Goal: Task Accomplishment & Management: Manage account settings

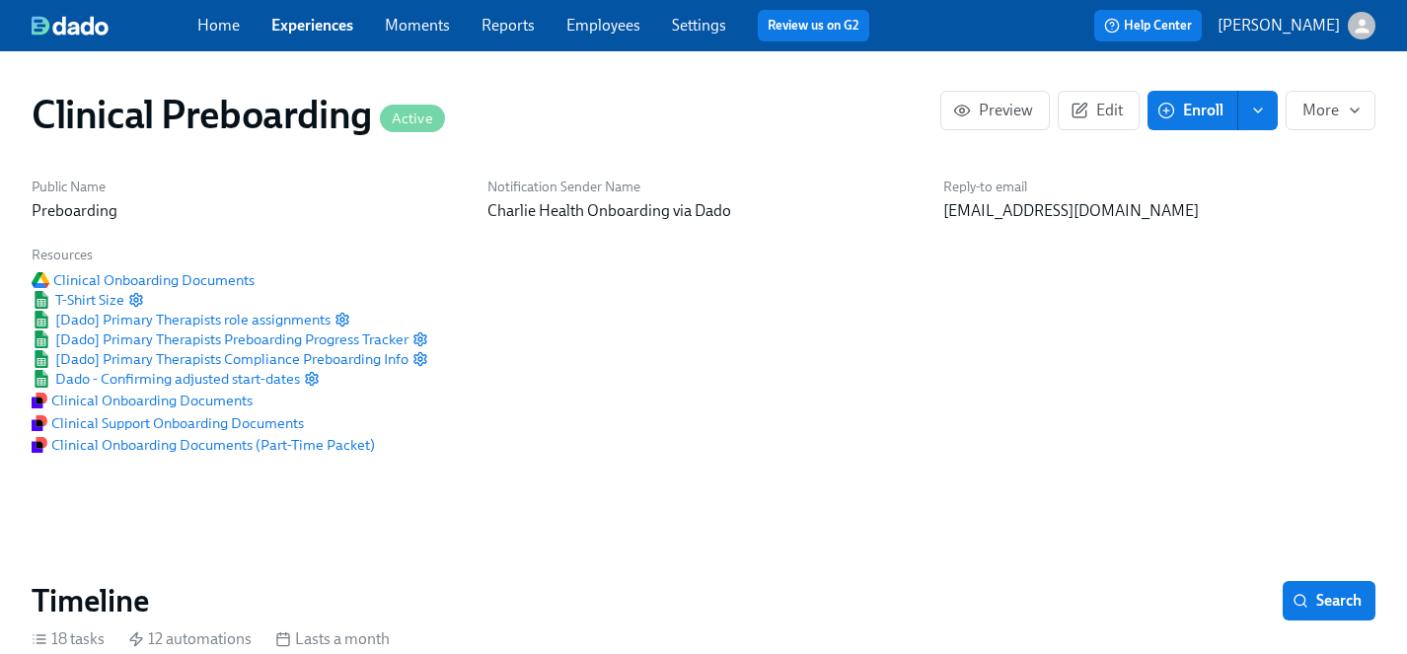
click at [297, 24] on link "Experiences" at bounding box center [312, 25] width 82 height 19
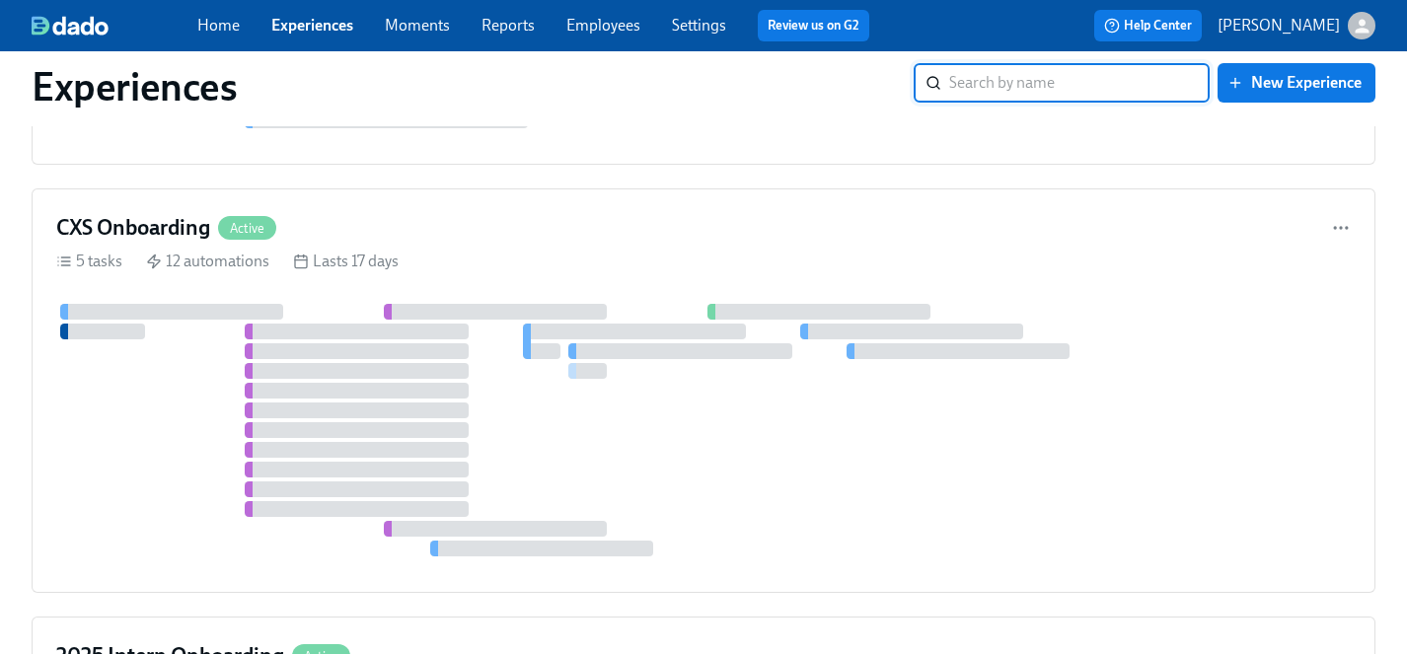
scroll to position [7915, 0]
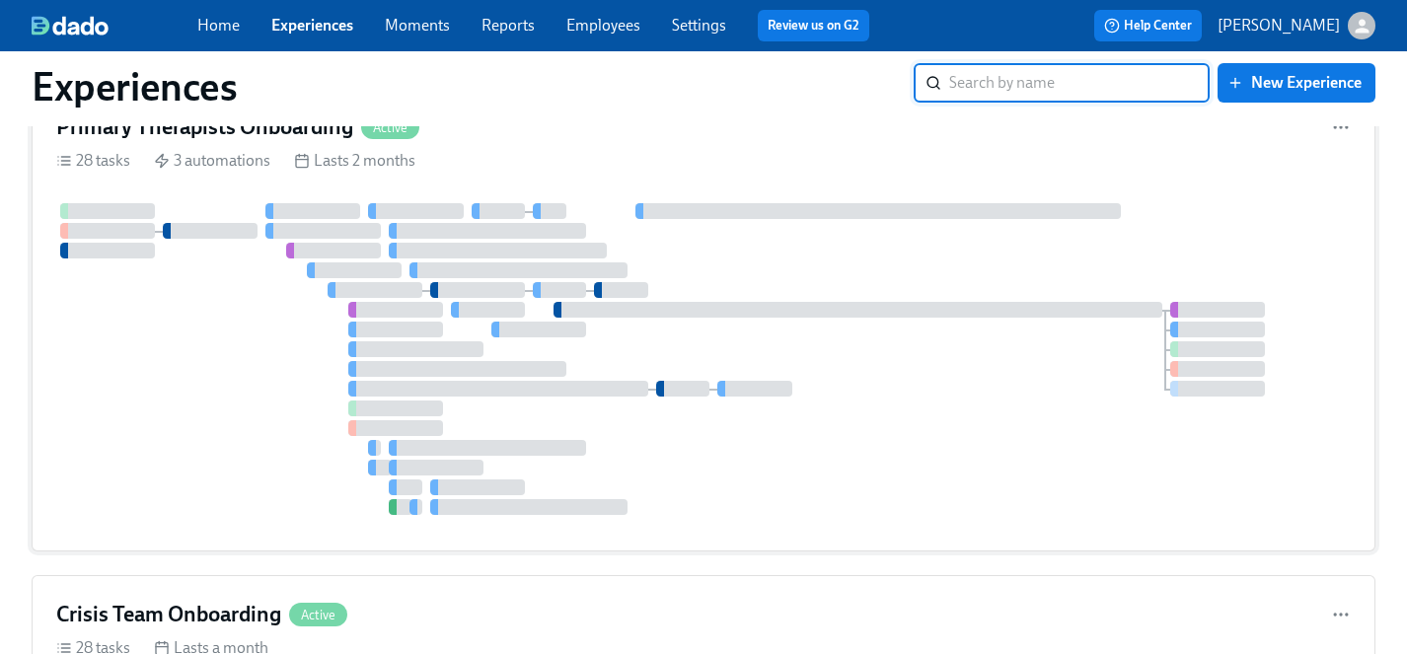
click at [213, 503] on div at bounding box center [703, 359] width 1295 height 312
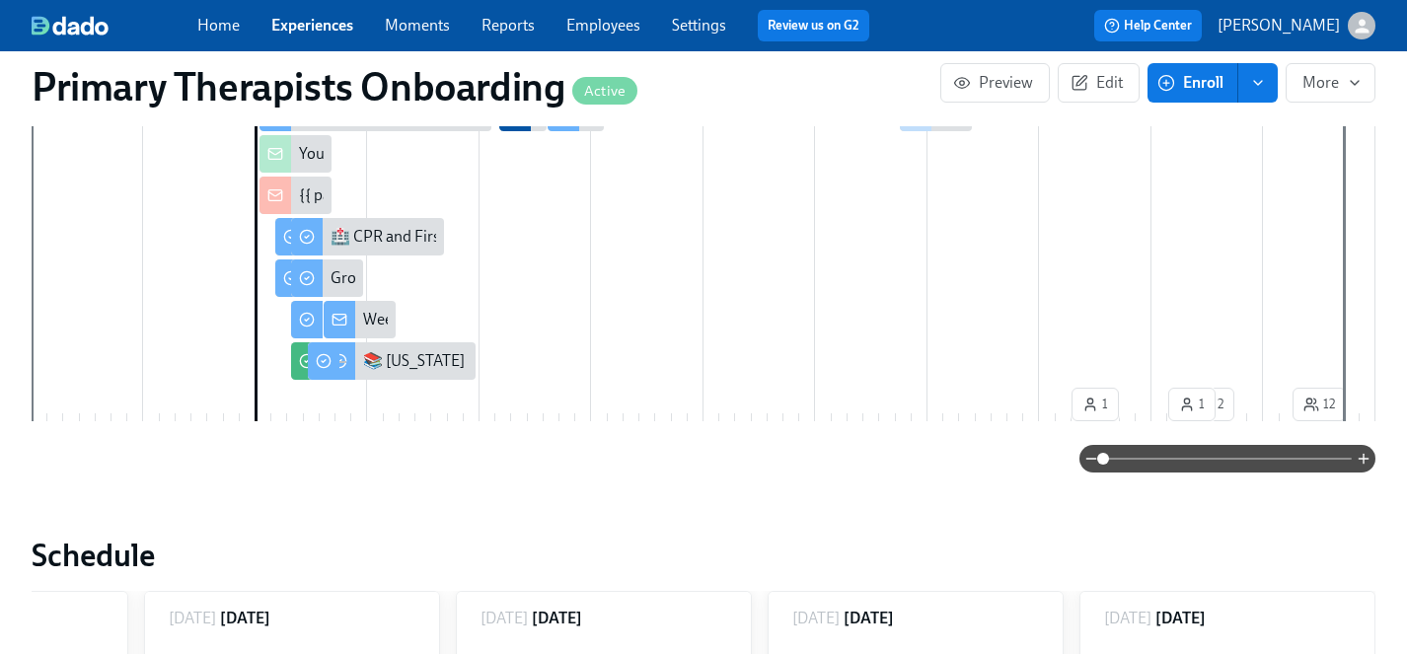
scroll to position [554, 0]
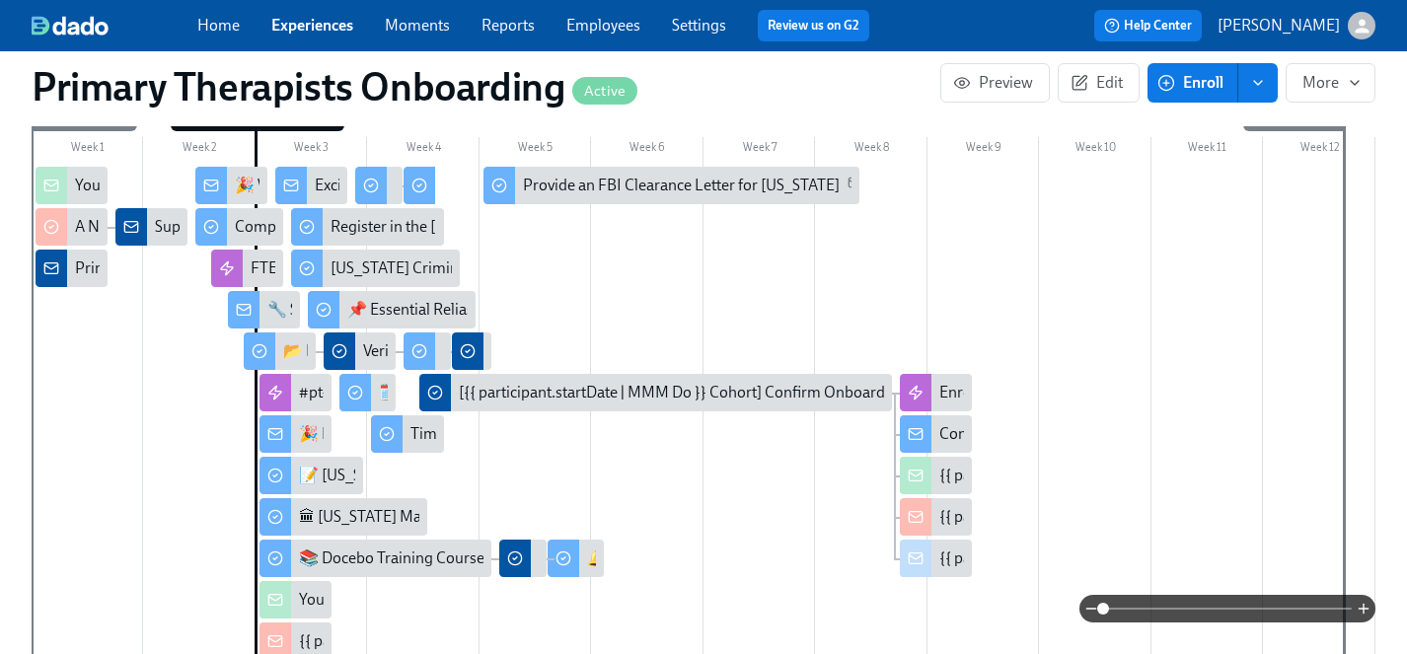
click at [302, 36] on span "Experiences" at bounding box center [312, 26] width 82 height 22
click at [301, 23] on link "Experiences" at bounding box center [312, 25] width 82 height 19
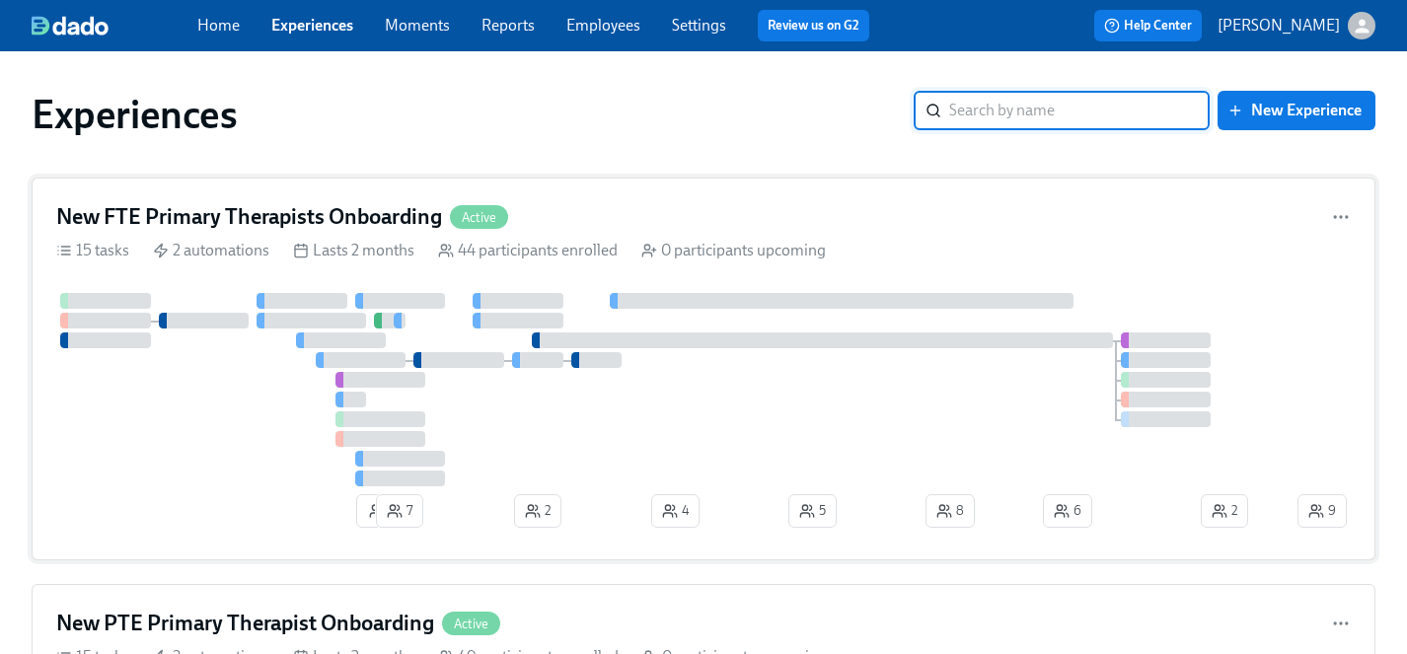
click at [504, 409] on div at bounding box center [674, 389] width 1237 height 193
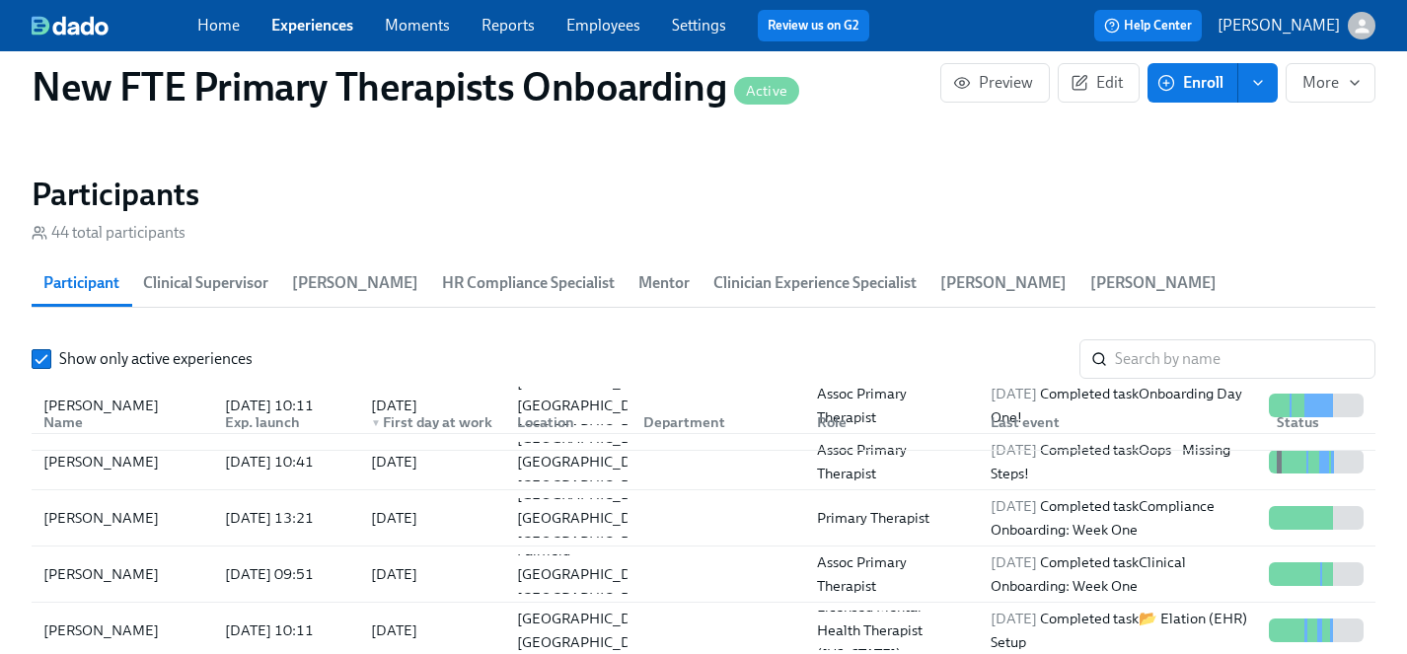
scroll to position [189, 0]
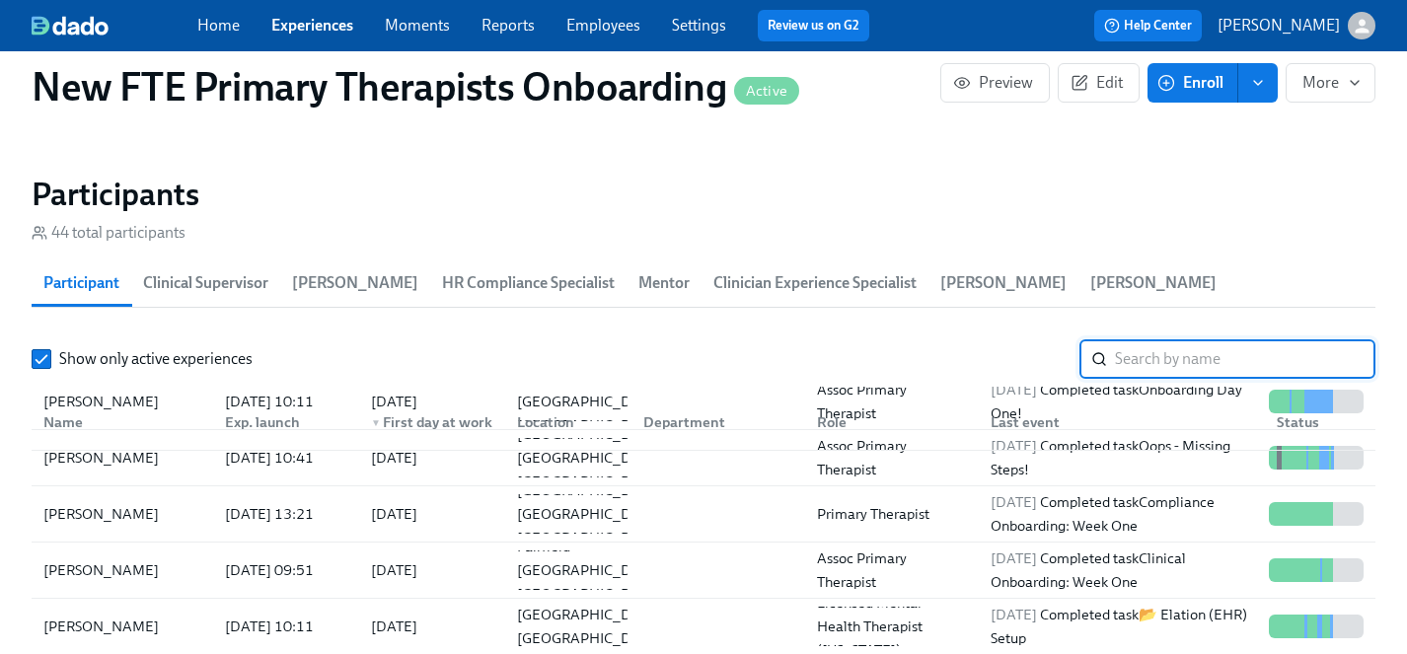
click at [1151, 339] on input "search" at bounding box center [1245, 358] width 261 height 39
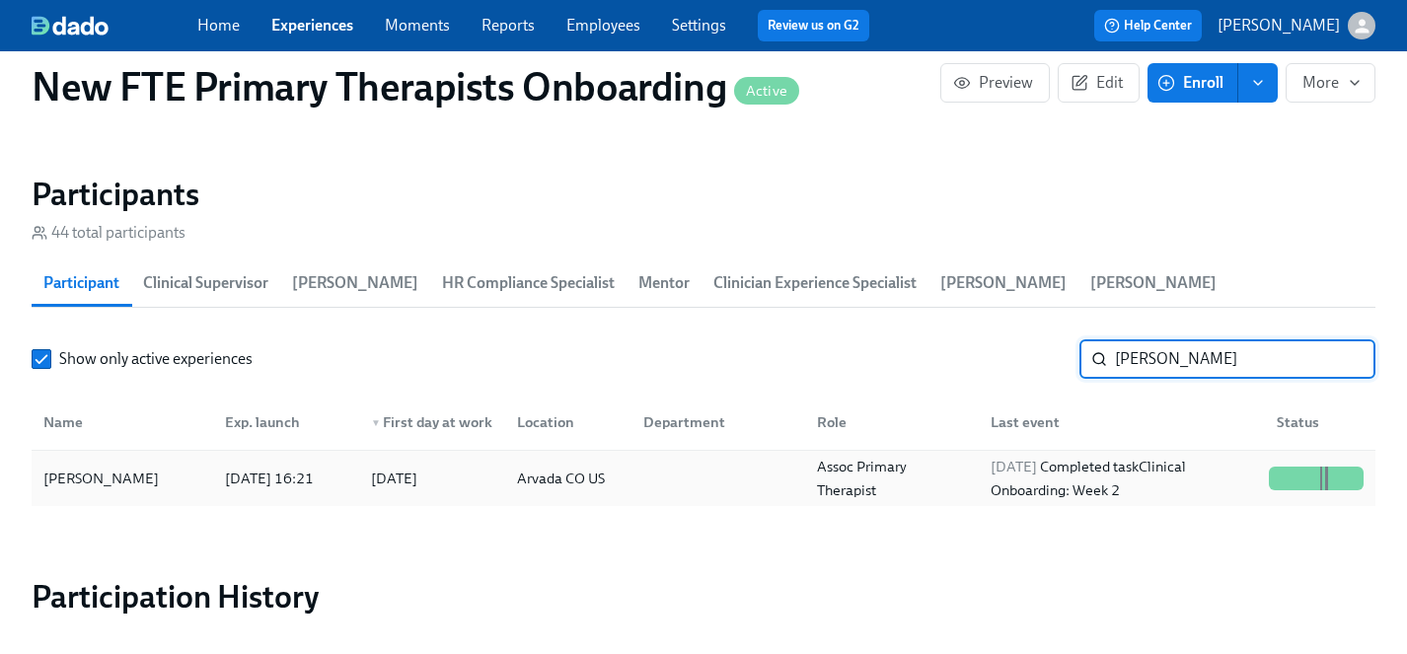
type input "[PERSON_NAME]"
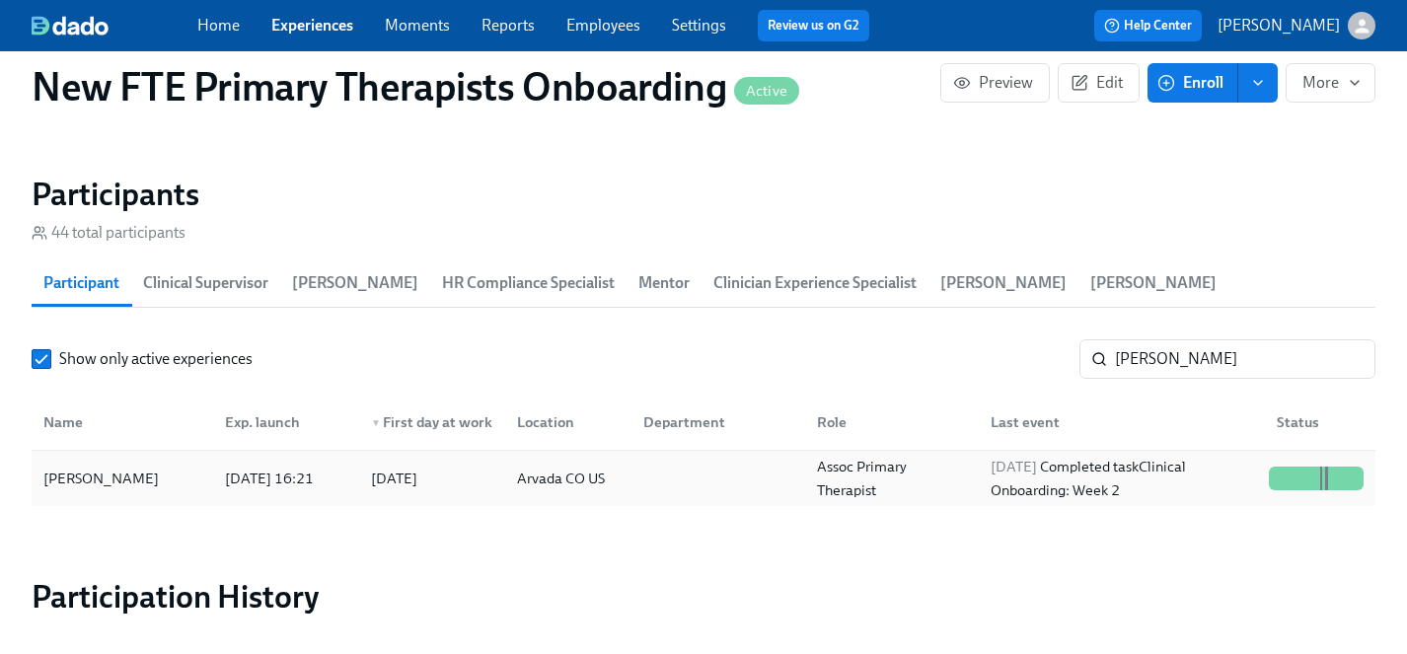
click at [103, 467] on div "[PERSON_NAME]" at bounding box center [101, 479] width 131 height 24
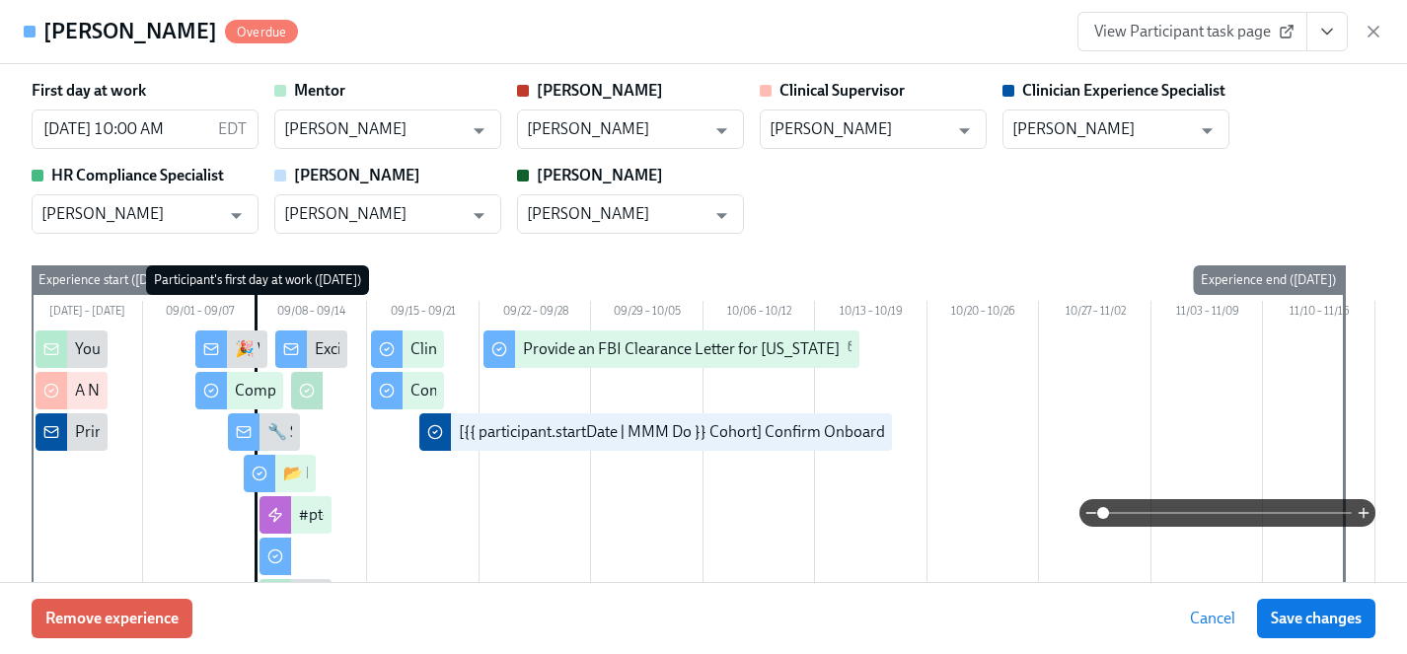
click at [1332, 37] on icon "View task page" at bounding box center [1327, 32] width 20 height 20
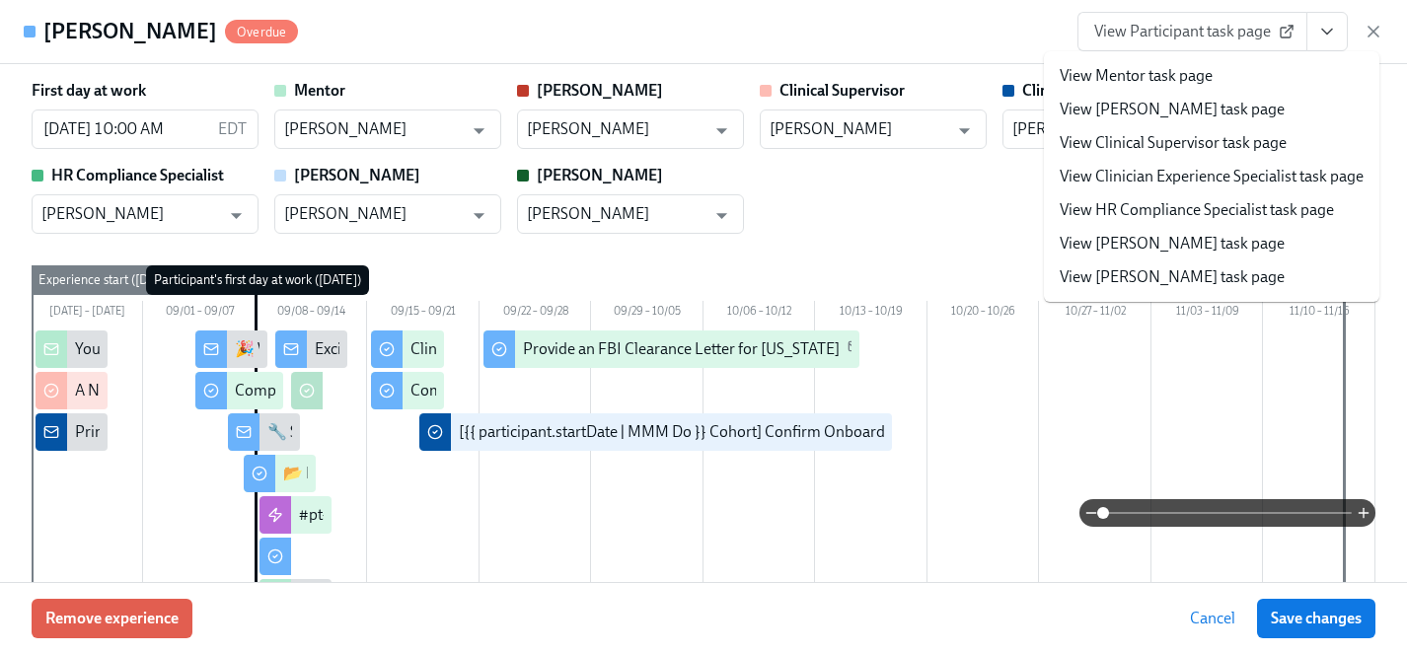
click at [1154, 174] on link "View Clinician Experience Specialist task page" at bounding box center [1212, 177] width 304 height 22
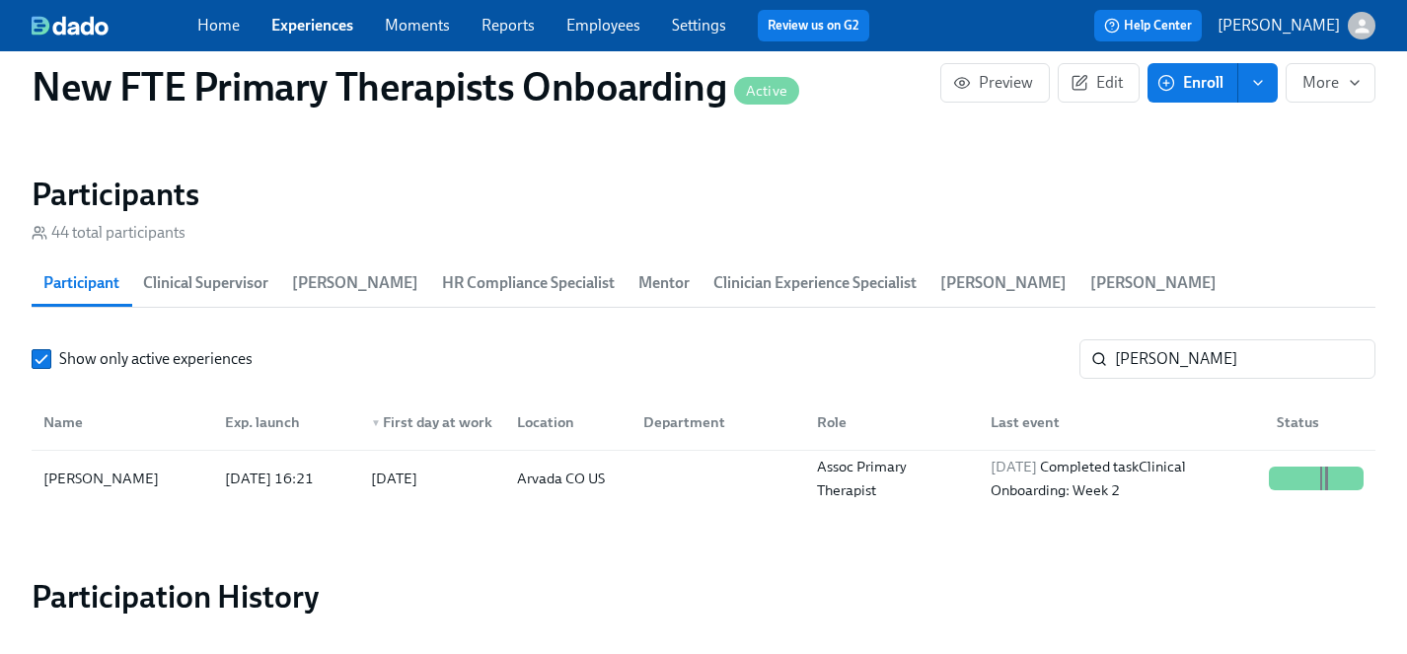
scroll to position [0, 17973]
click at [1203, 339] on input "[PERSON_NAME]" at bounding box center [1245, 358] width 261 height 39
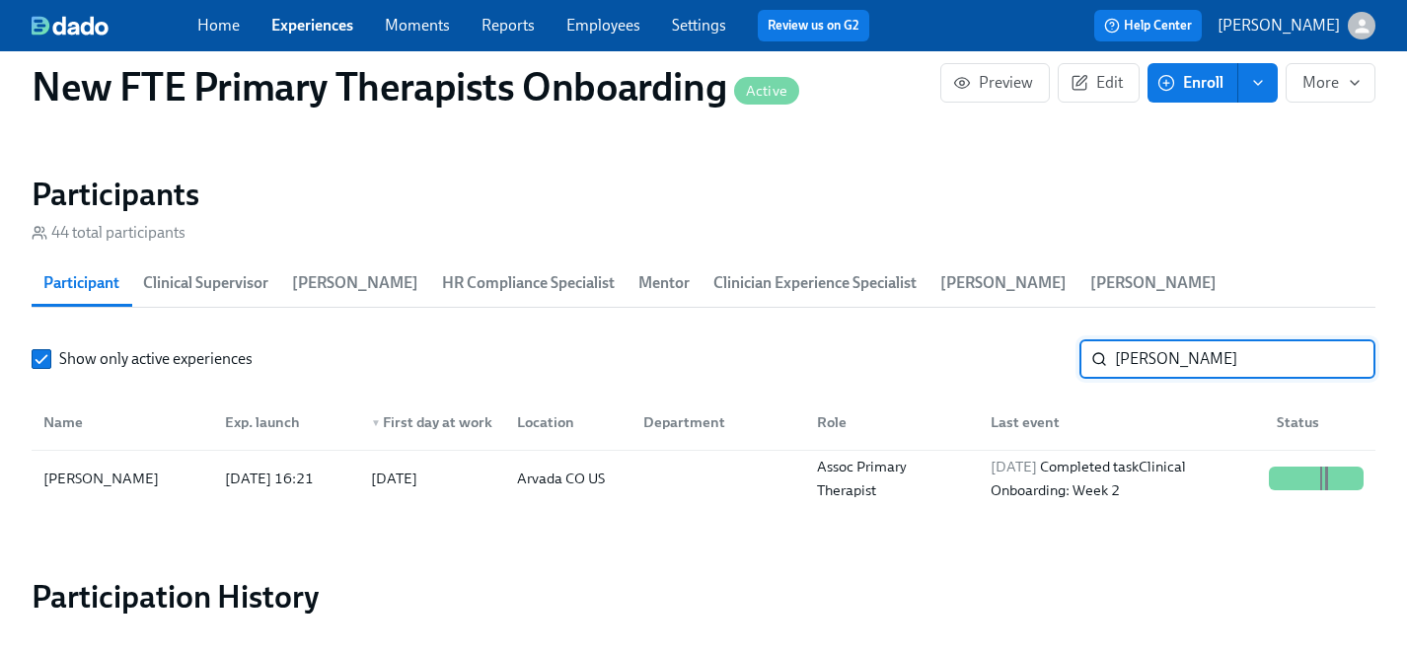
click at [606, 18] on link "Employees" at bounding box center [603, 25] width 74 height 19
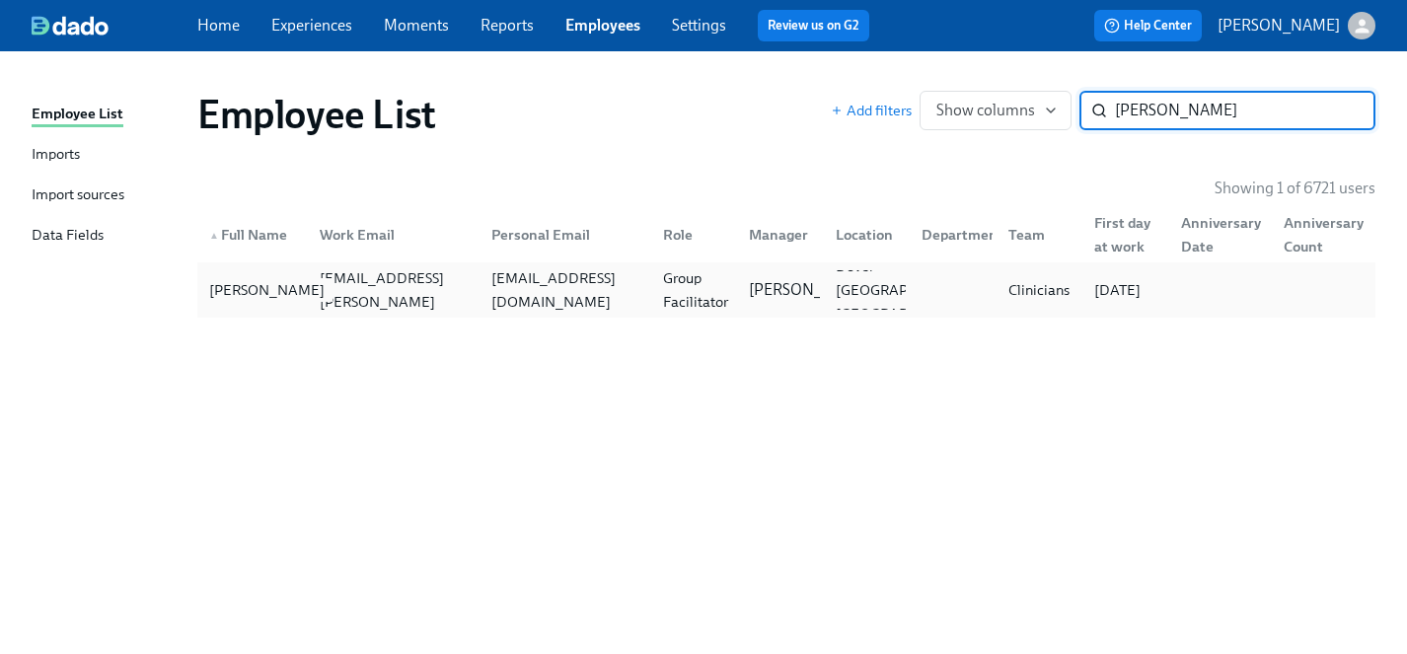
type input "[PERSON_NAME]"
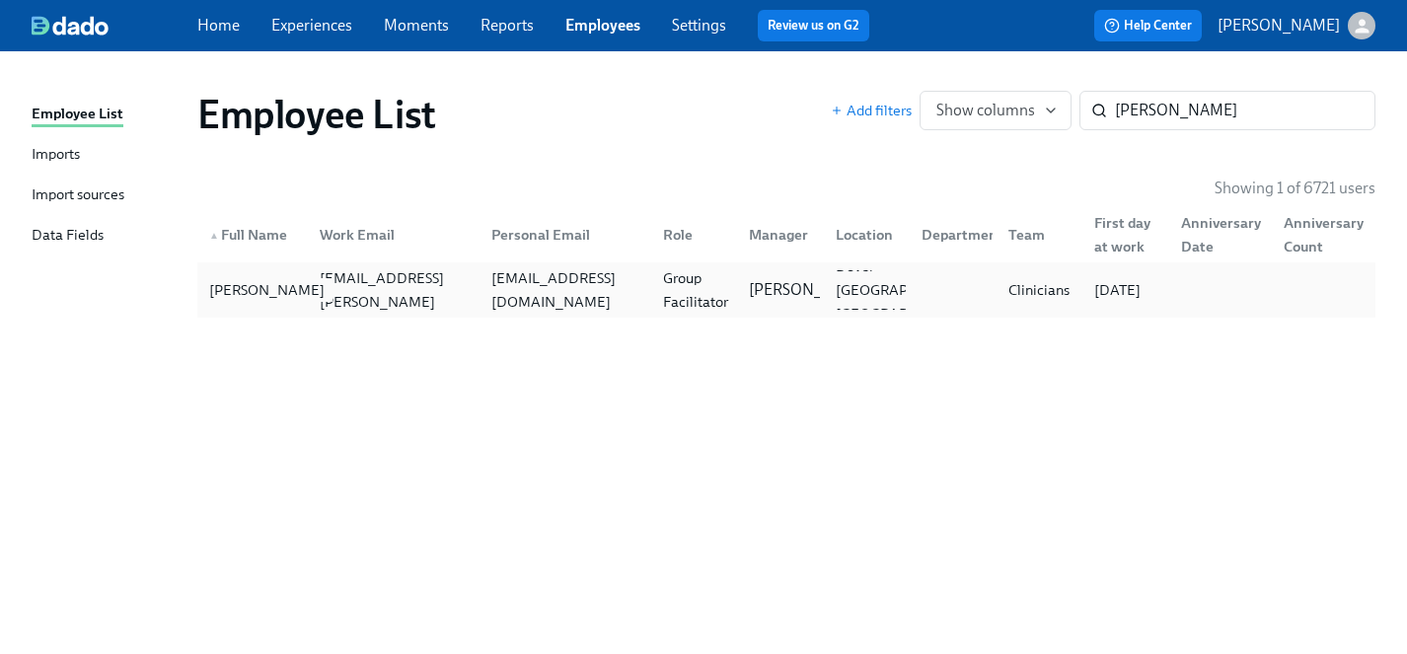
click at [225, 294] on div "[PERSON_NAME]" at bounding box center [266, 290] width 131 height 24
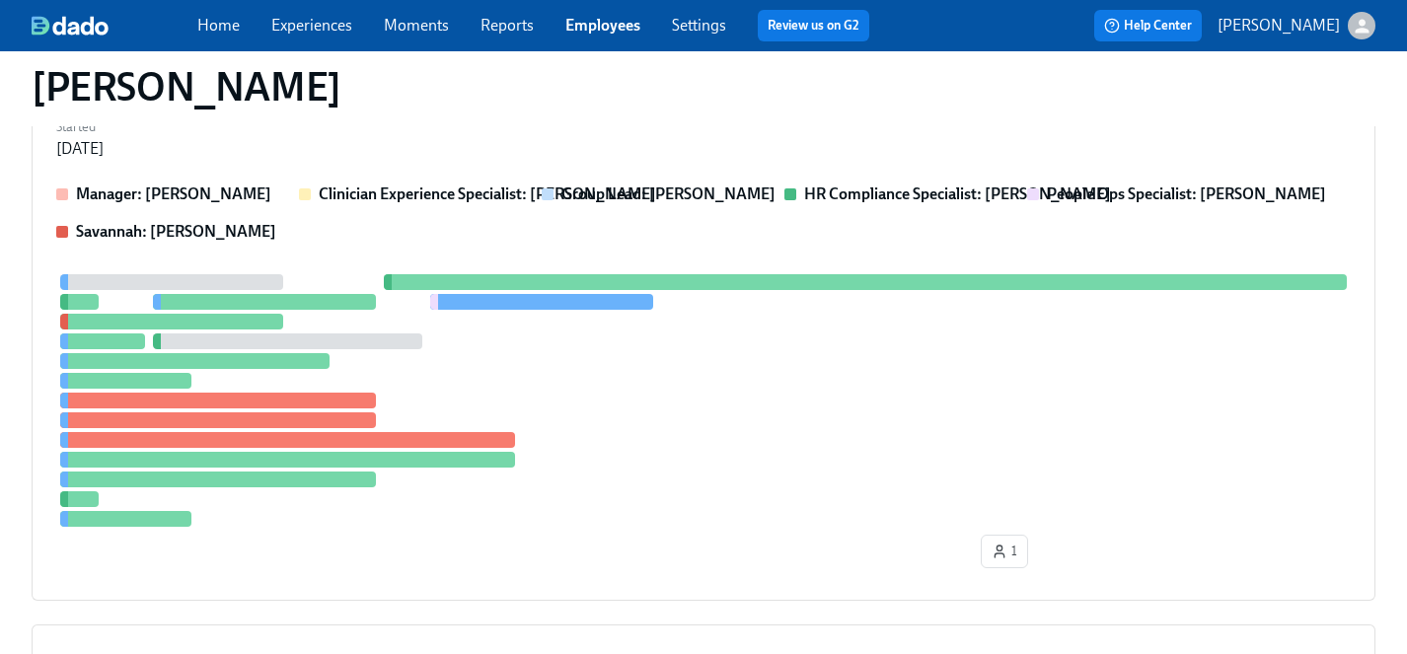
scroll to position [80, 0]
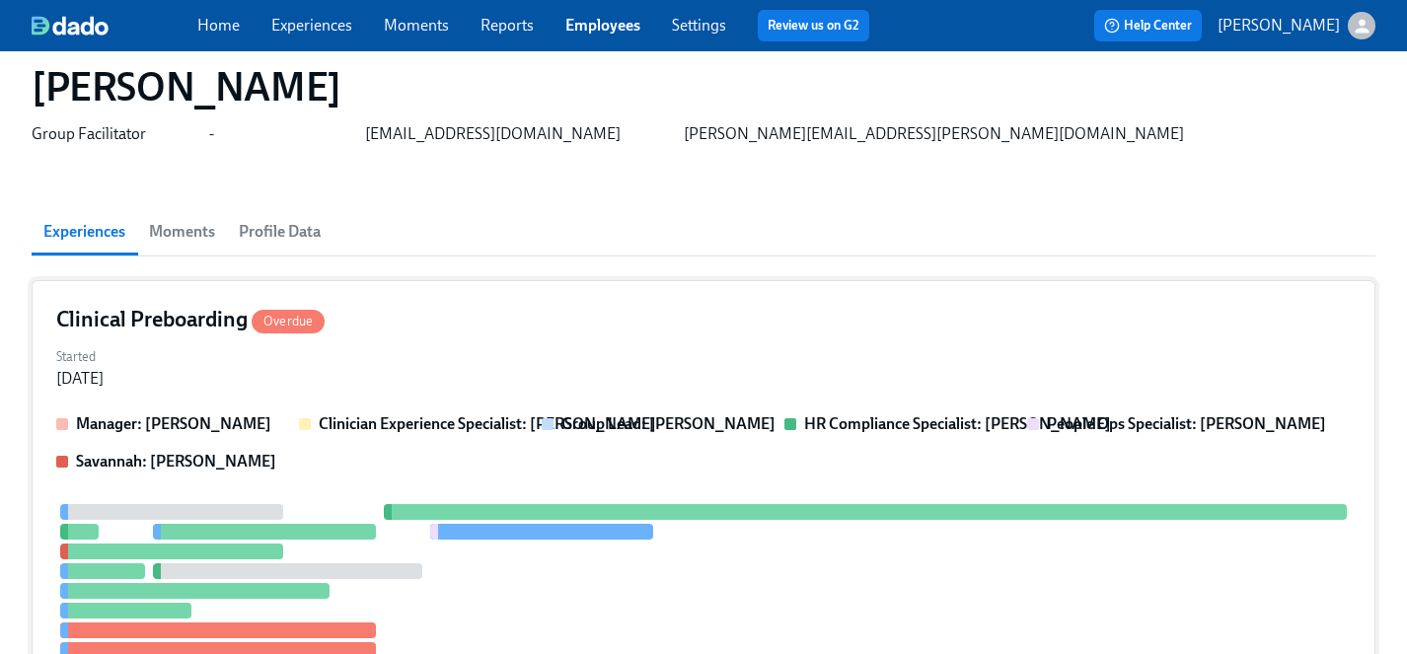
click at [638, 573] on div at bounding box center [703, 630] width 1295 height 253
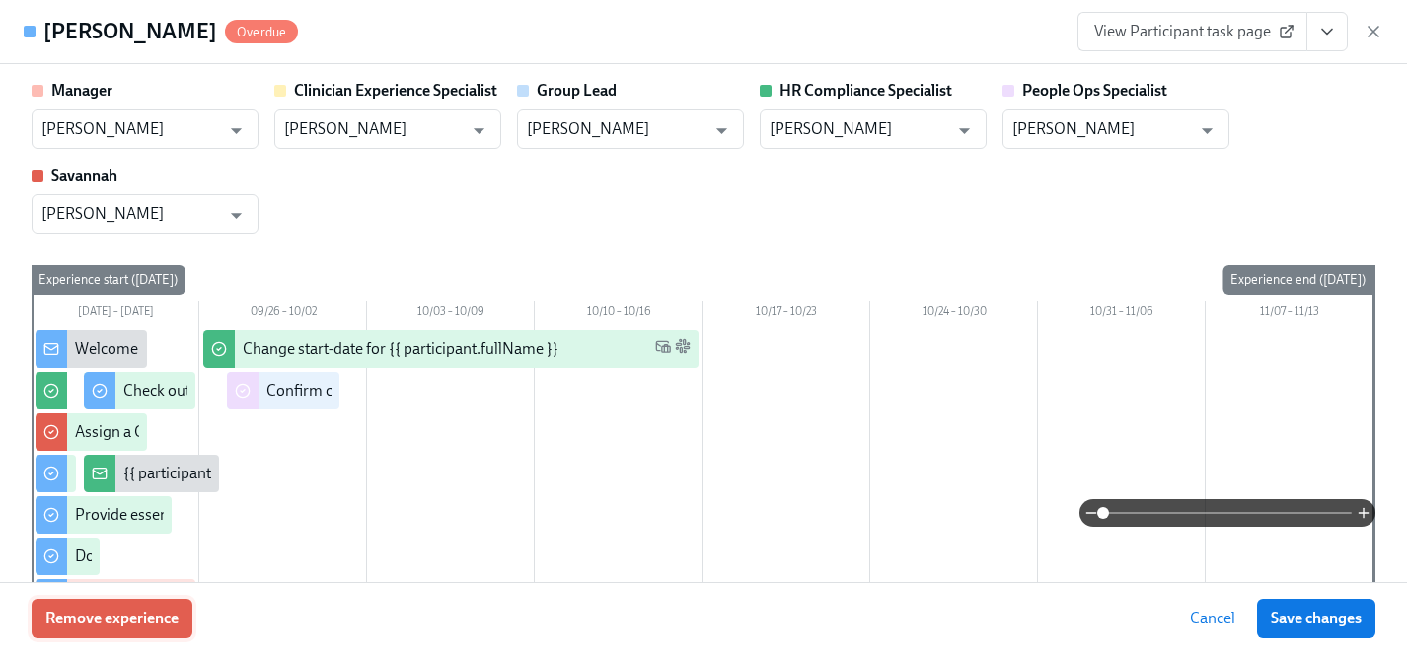
click at [125, 621] on span "Remove experience" at bounding box center [111, 619] width 133 height 20
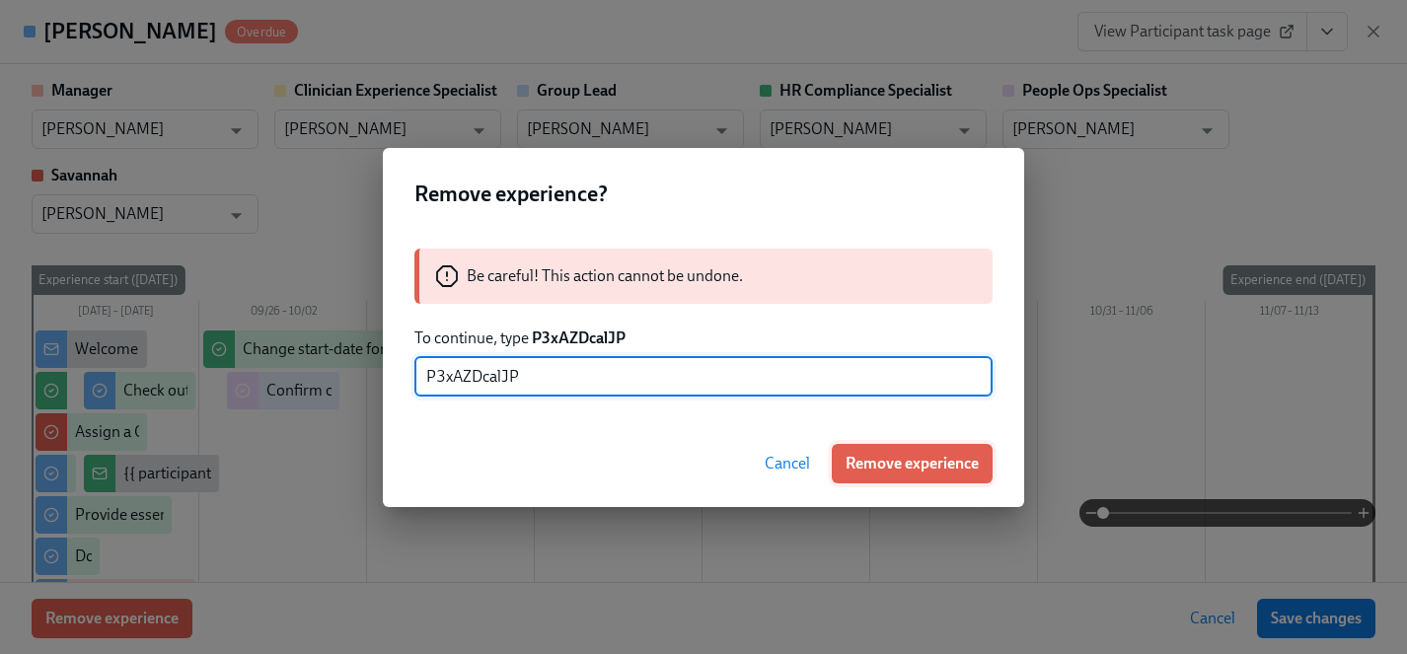
type input "P3xAZDcalJP"
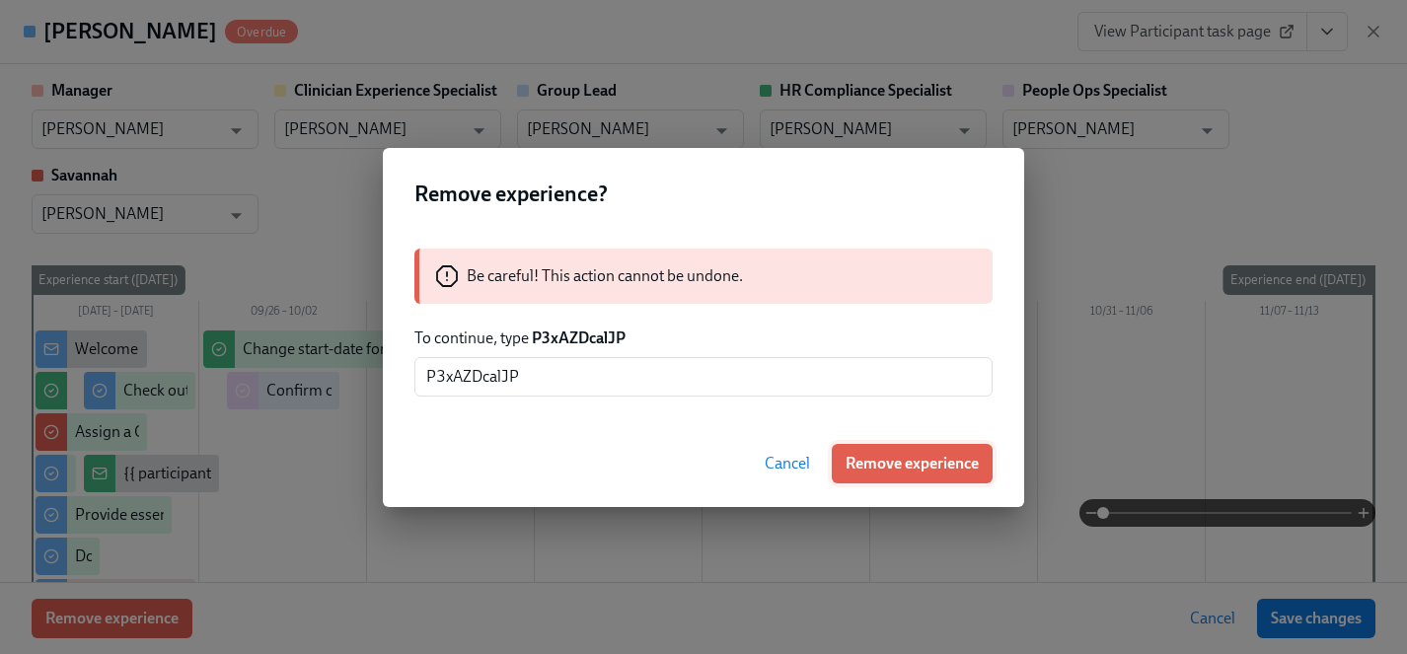
click at [907, 467] on span "Remove experience" at bounding box center [912, 464] width 133 height 20
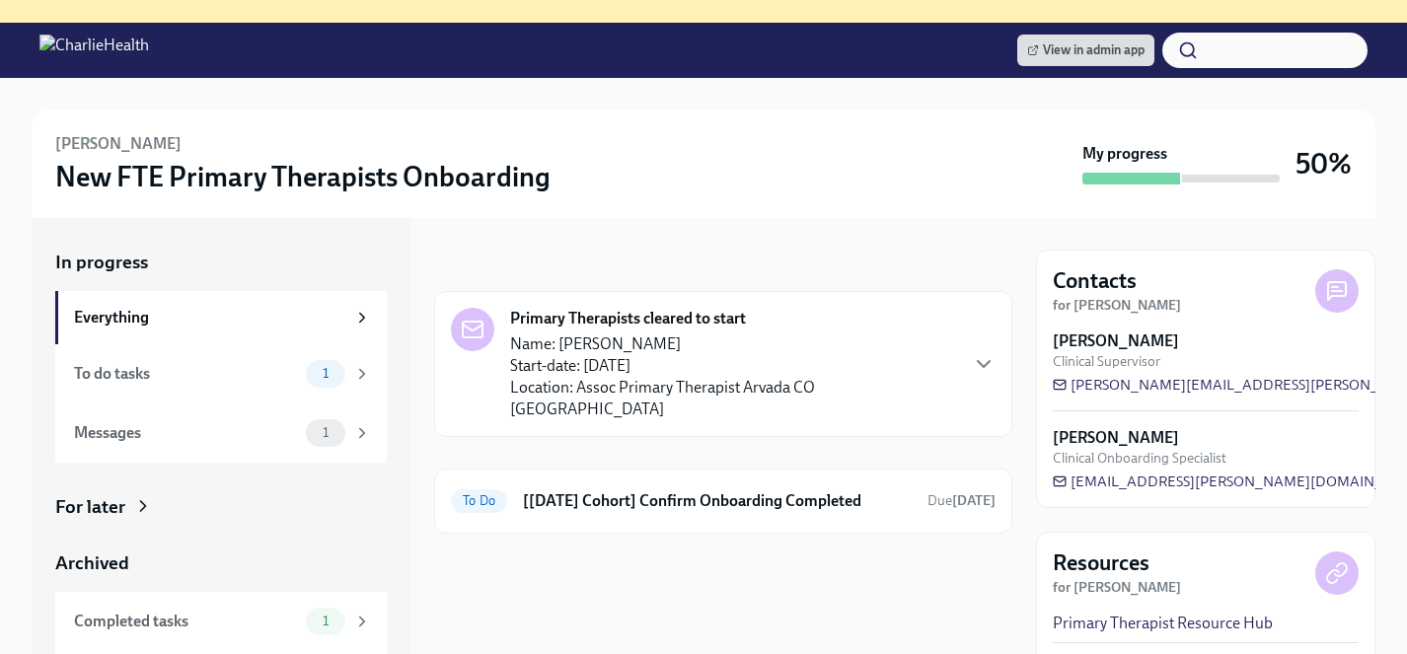
scroll to position [222, 0]
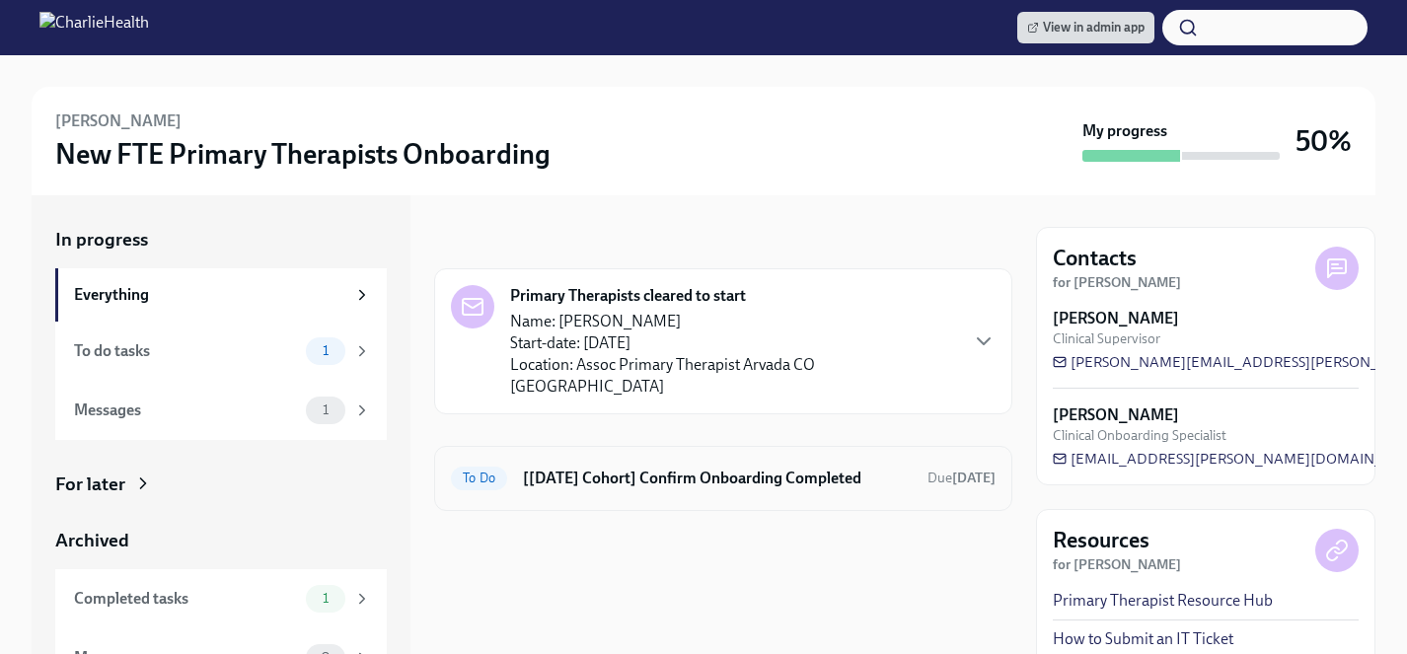
click at [603, 468] on h6 "[[DATE] Cohort] Confirm Onboarding Completed" at bounding box center [717, 479] width 389 height 22
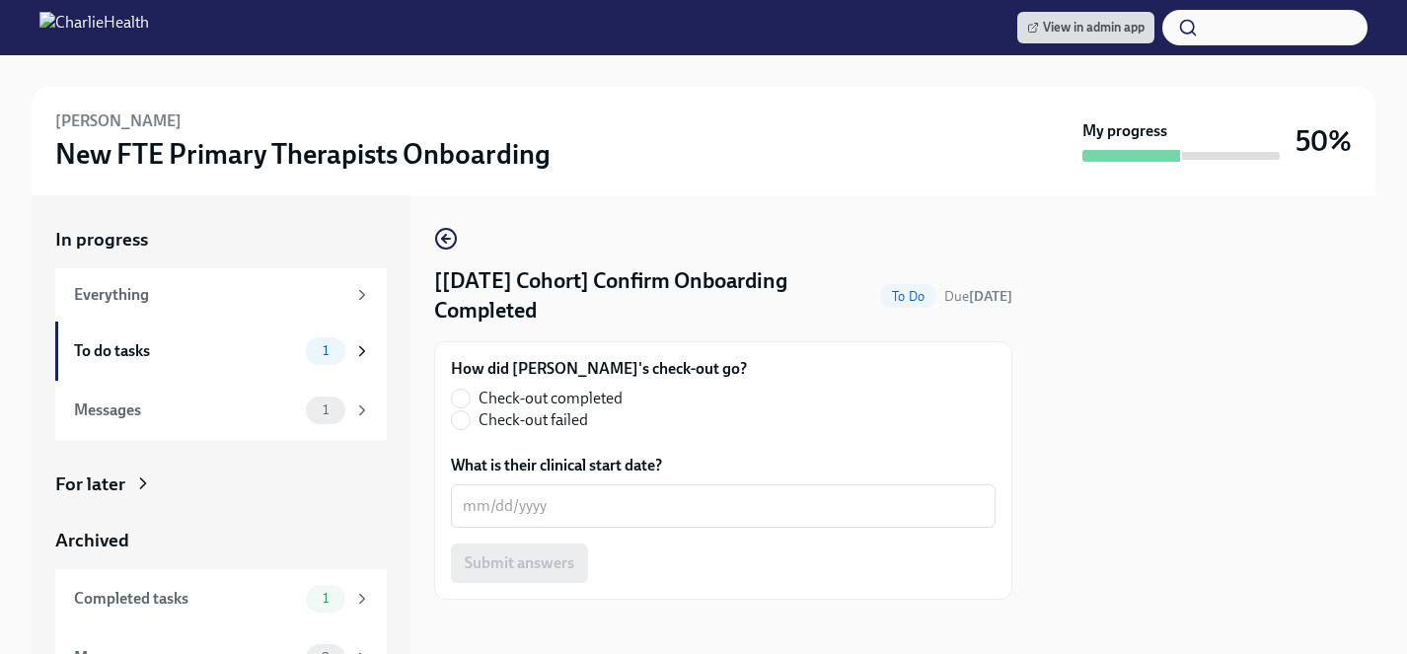
click at [532, 398] on span "Check-out completed" at bounding box center [551, 399] width 144 height 22
click at [470, 398] on input "Check-out completed" at bounding box center [461, 399] width 18 height 18
radio input "true"
click at [531, 509] on textarea "What is their clinical start date?" at bounding box center [723, 506] width 521 height 24
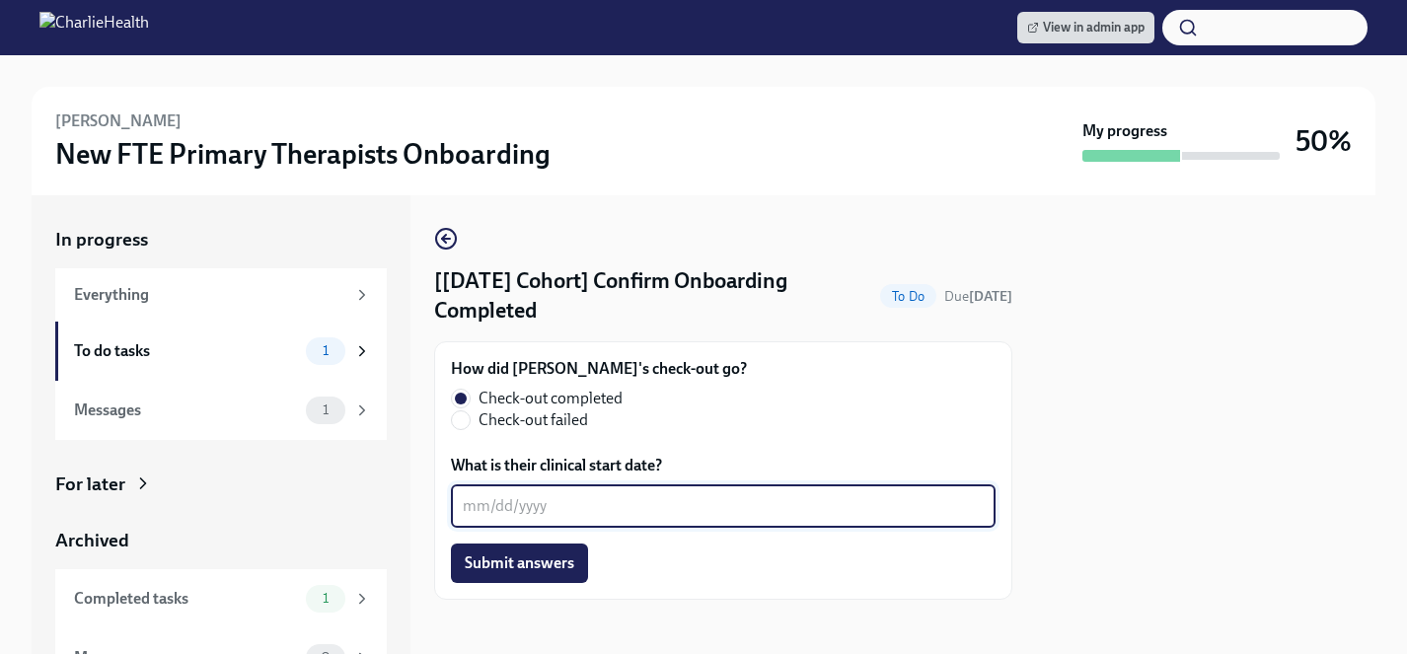
type textarea "0"
type textarea "10/09/2025"
click at [499, 562] on span "Submit answers" at bounding box center [520, 564] width 110 height 20
